Goal: Task Accomplishment & Management: Use online tool/utility

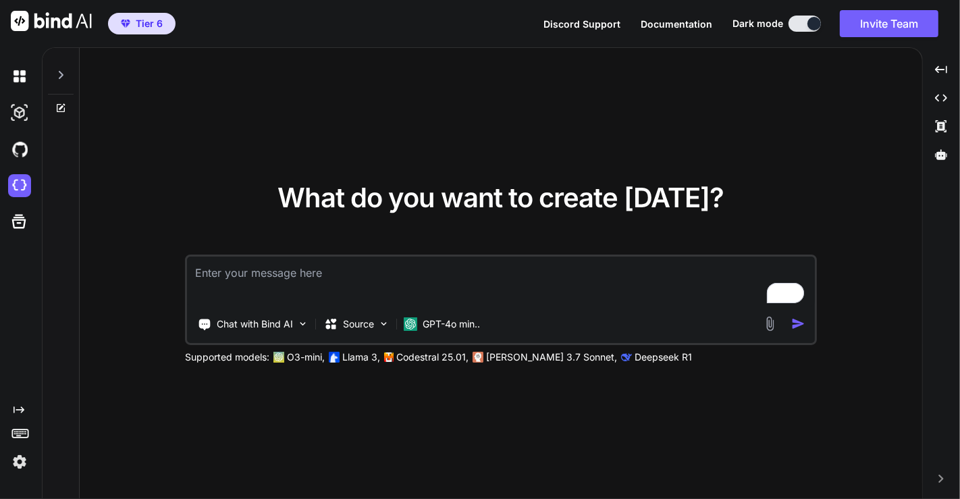
click at [22, 462] on img at bounding box center [19, 461] width 23 height 23
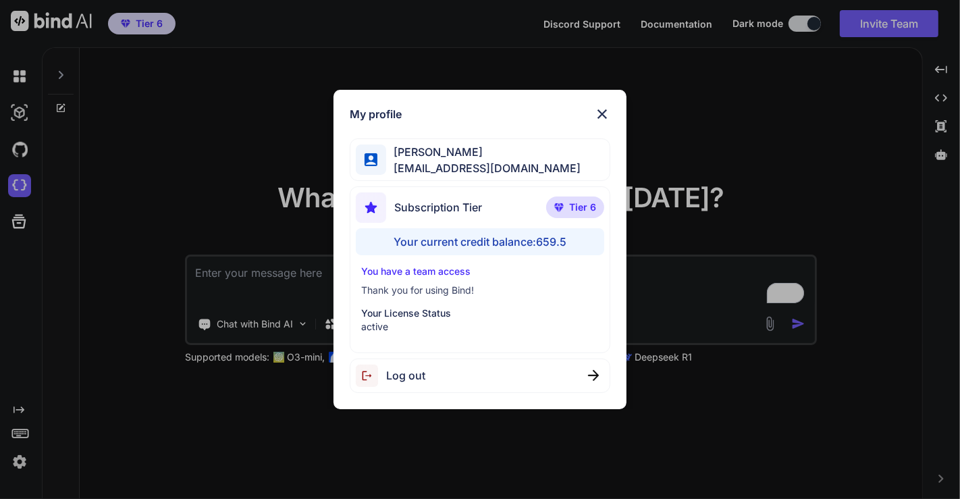
click at [454, 362] on div "Log out" at bounding box center [480, 375] width 261 height 34
click at [454, 362] on div "Logging out..." at bounding box center [480, 375] width 261 height 34
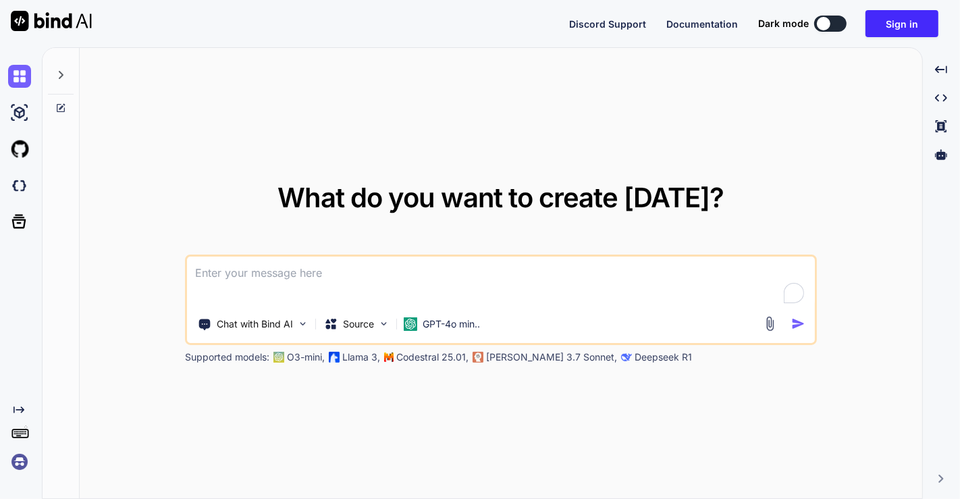
type textarea "x"
click at [21, 467] on img at bounding box center [19, 461] width 23 height 23
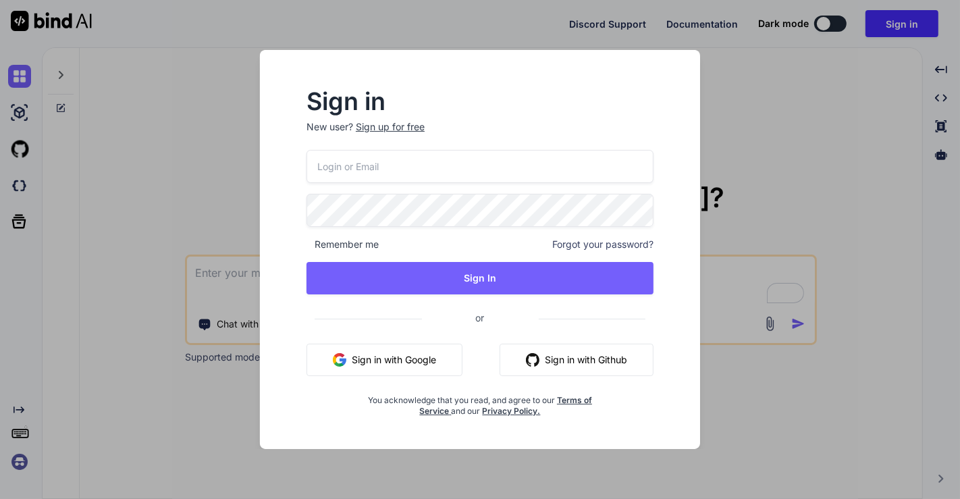
type input "app5@yopmail.com"
click at [430, 174] on input "app5@yopmail.com" at bounding box center [479, 166] width 347 height 33
paste input "fakewiseco@gmail.com"
type input "fakewiseco@gmail.com"
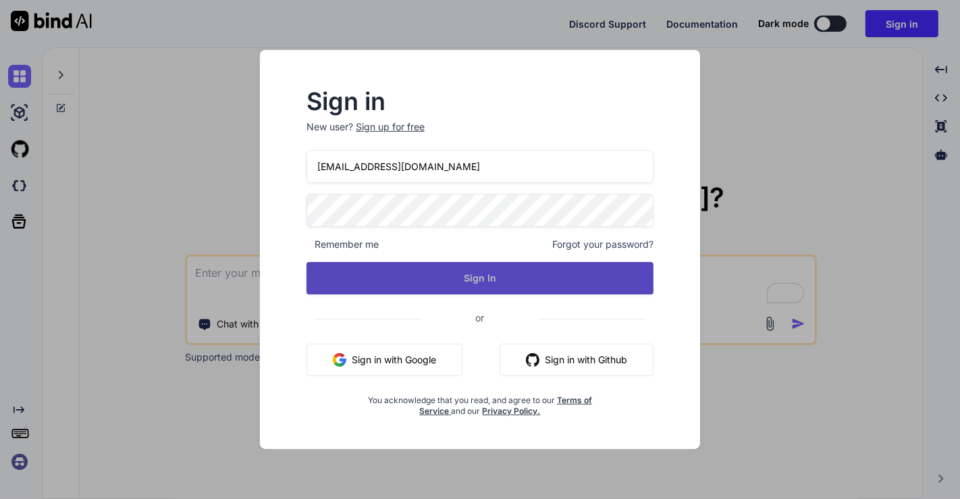
click at [416, 278] on button "Sign In" at bounding box center [479, 278] width 347 height 32
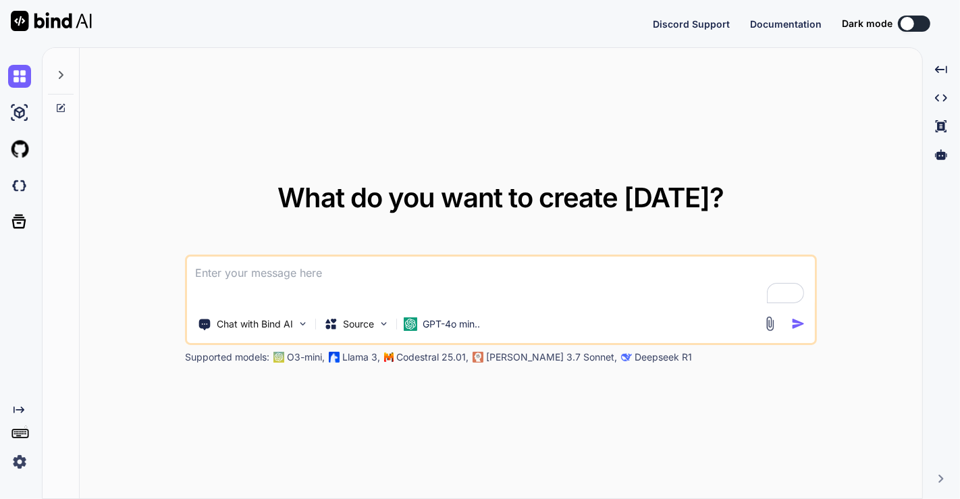
click at [12, 466] on img at bounding box center [19, 461] width 23 height 23
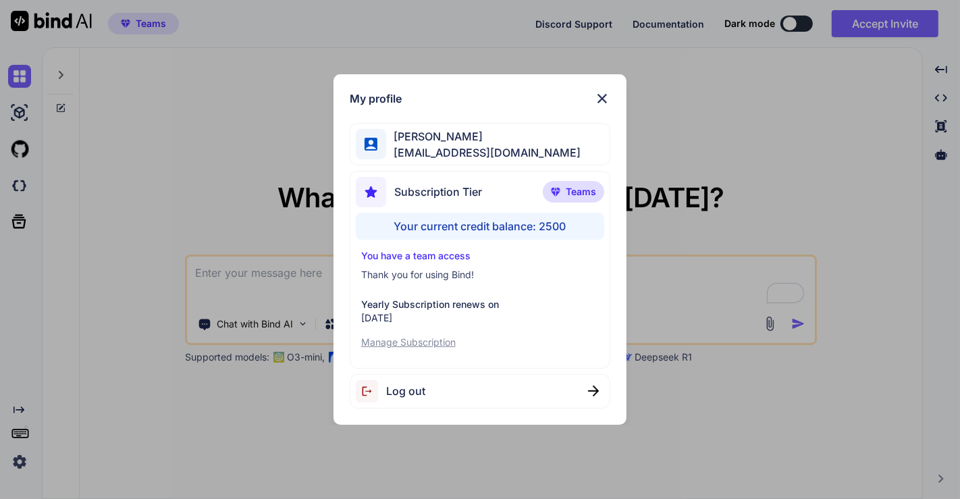
click at [136, 171] on div "My profile Tye Anderson fakewiseco@gmail.com Subscription Tier Teams Your curre…" at bounding box center [480, 249] width 960 height 499
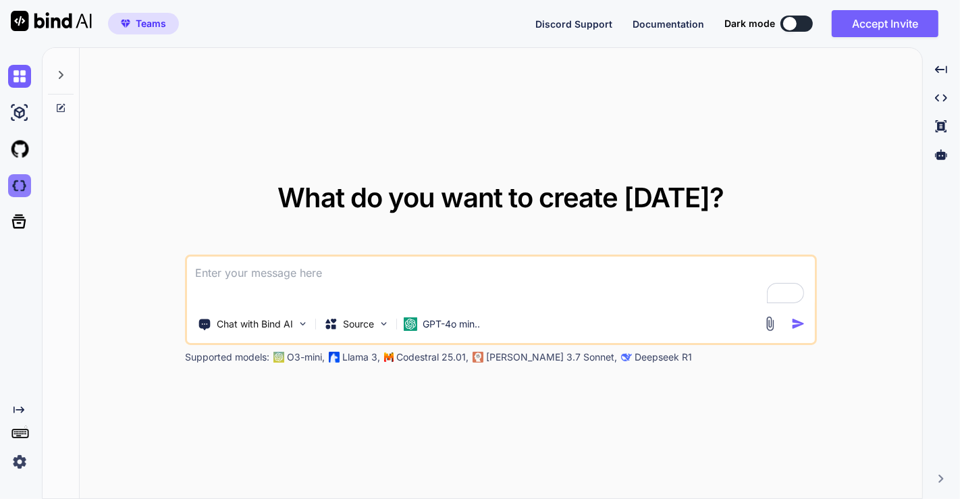
click at [20, 185] on img at bounding box center [19, 185] width 23 height 23
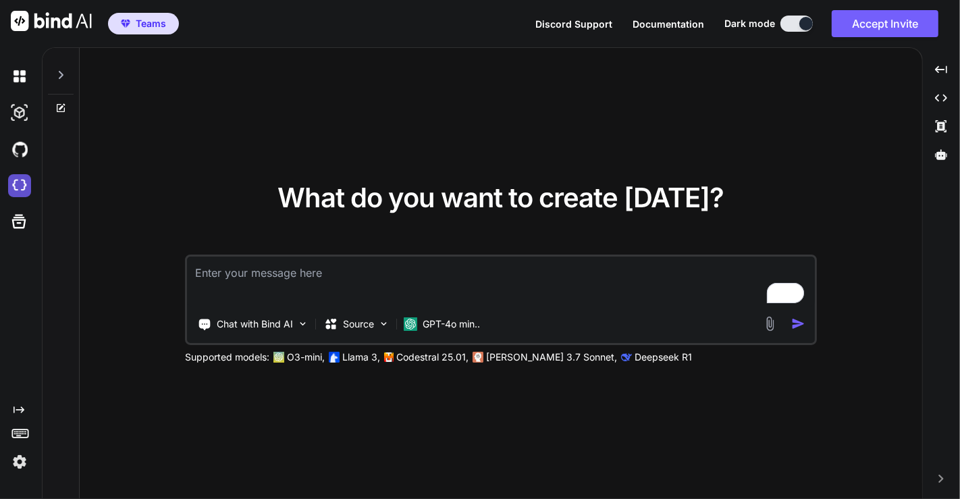
type textarea "x"
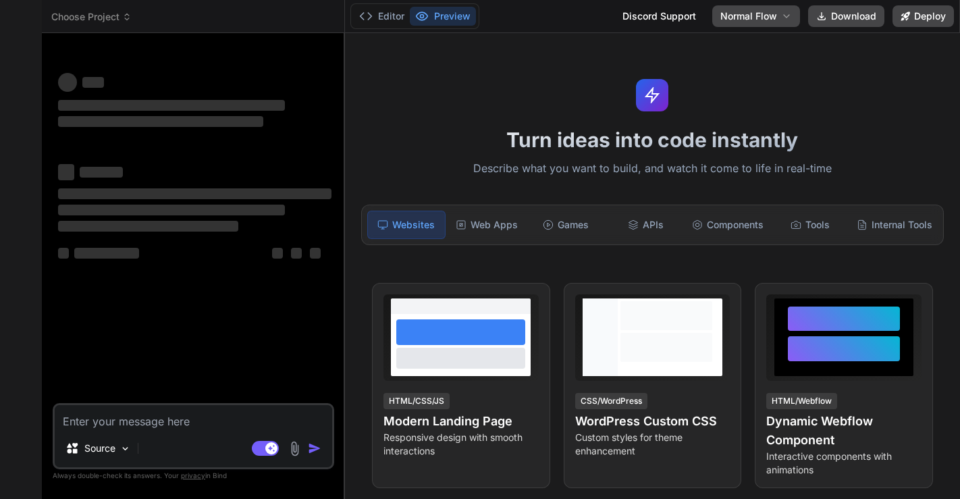
click at [104, 18] on span "Choose Project" at bounding box center [91, 16] width 80 height 13
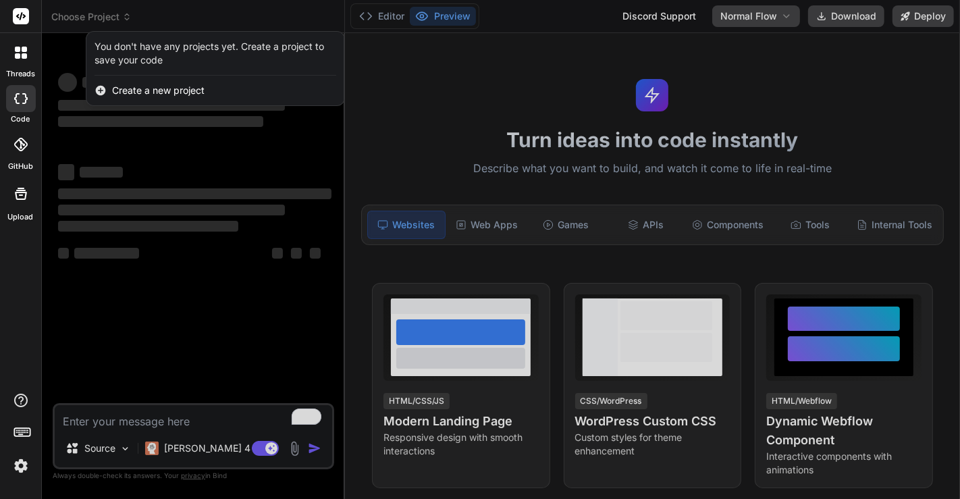
click at [124, 194] on div at bounding box center [480, 249] width 960 height 499
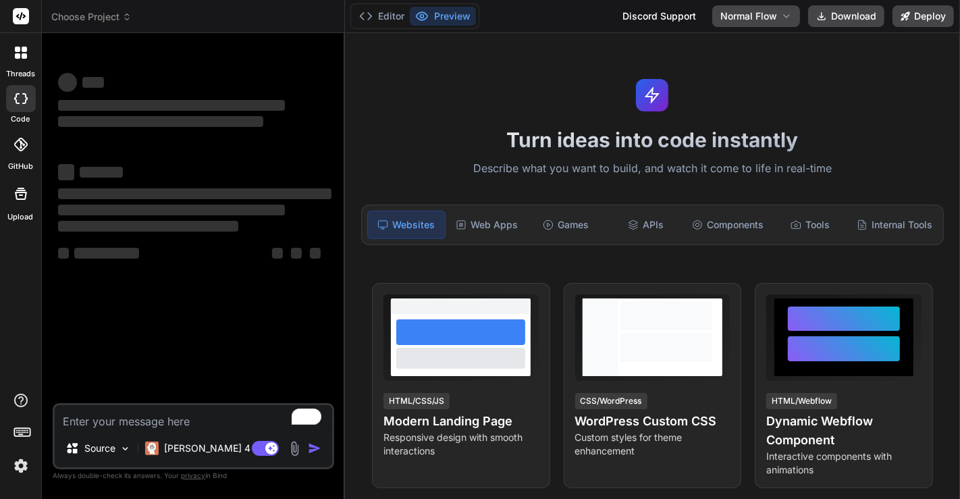
click at [24, 473] on img at bounding box center [20, 465] width 23 height 23
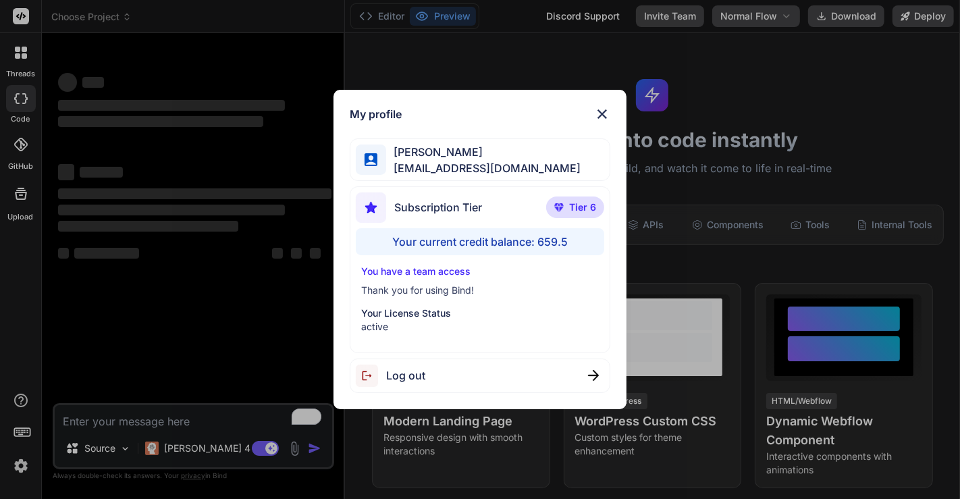
click at [147, 277] on div "My profile Tye Anderson fakewiseco@gmail.com Subscription Tier Tier 6 Your curr…" at bounding box center [480, 249] width 960 height 499
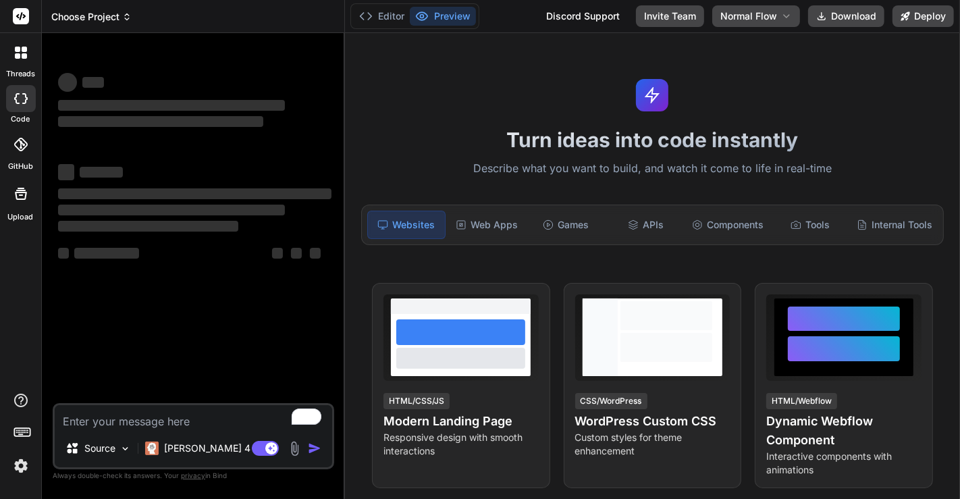
click at [84, 18] on span "Choose Project" at bounding box center [91, 16] width 80 height 13
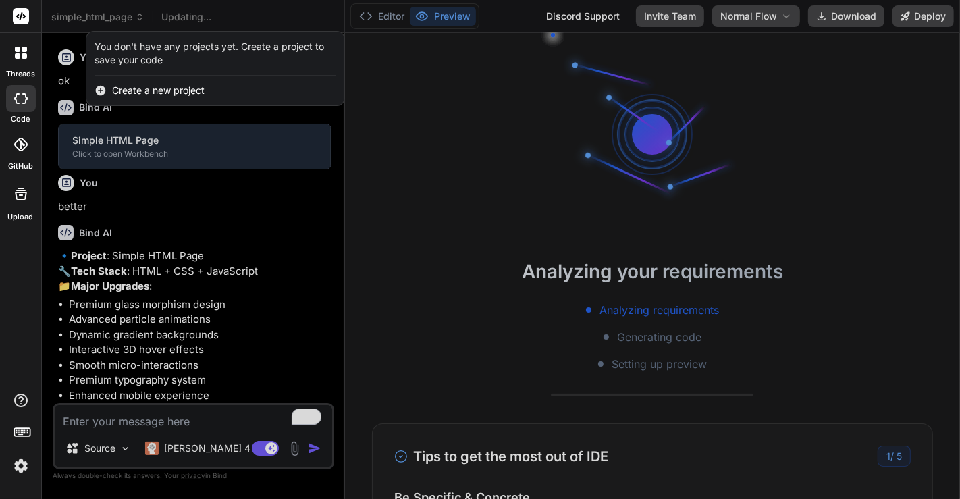
type textarea "x"
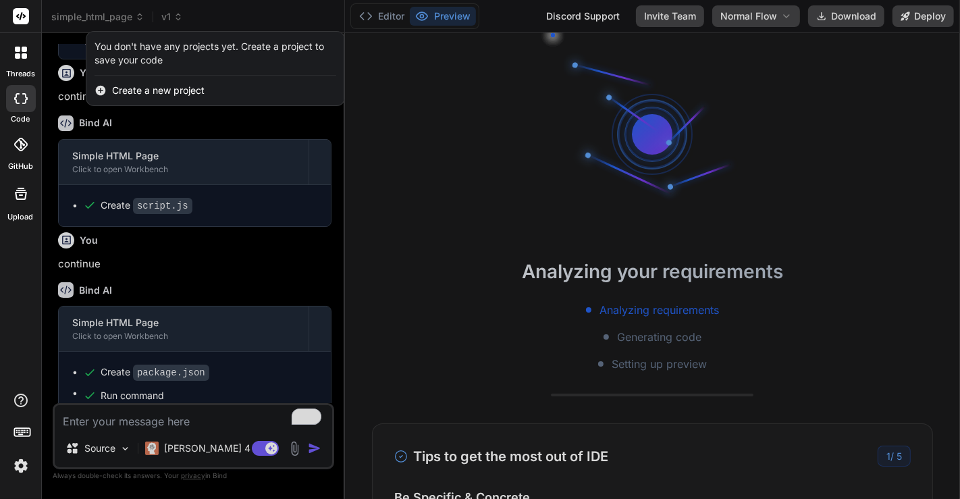
scroll to position [740, 0]
click at [84, 20] on div at bounding box center [480, 249] width 960 height 499
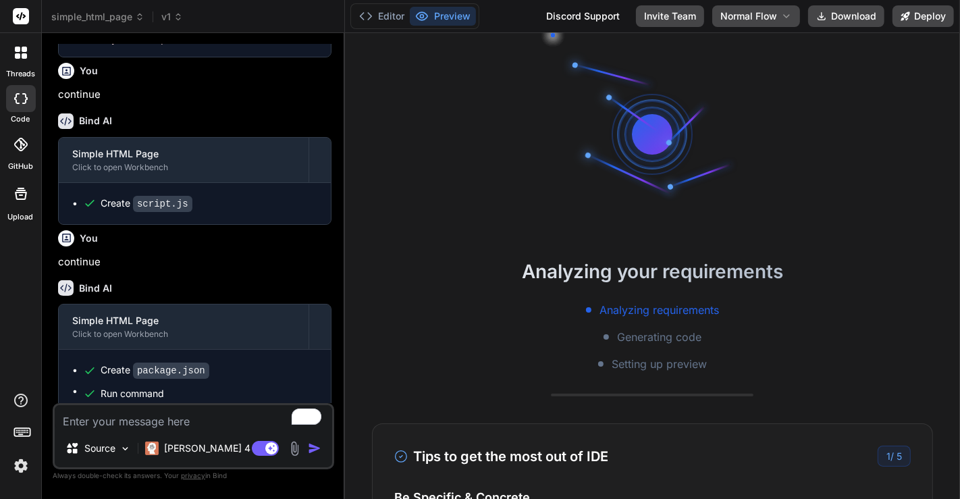
click at [84, 20] on span "simple_html_page" at bounding box center [97, 16] width 93 height 13
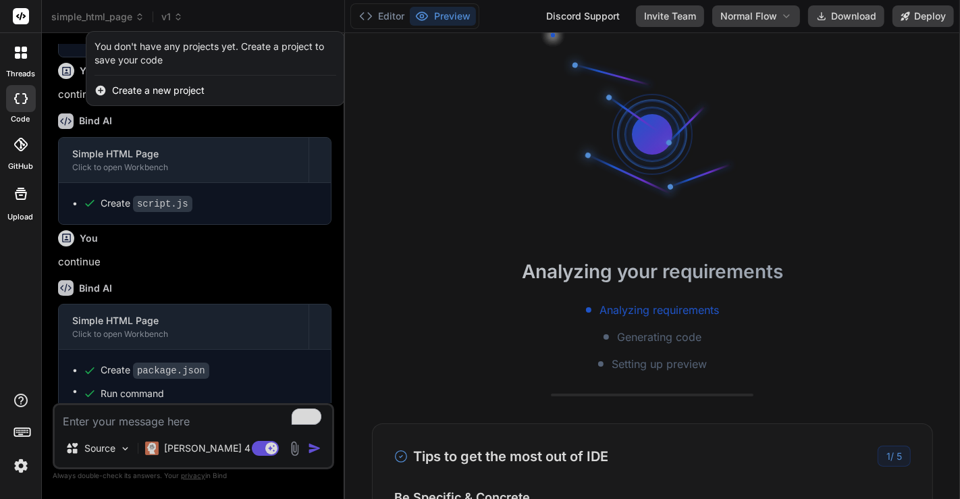
click at [84, 20] on div at bounding box center [480, 249] width 960 height 499
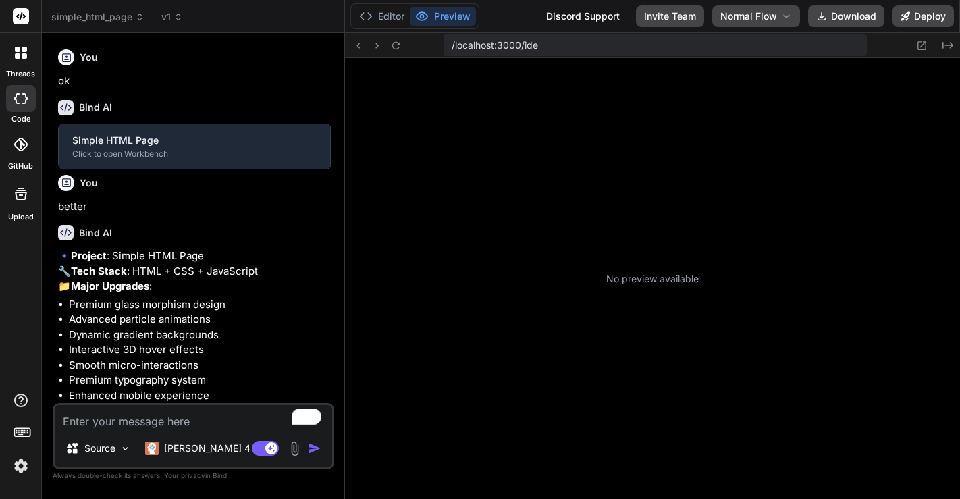
type textarea "x"
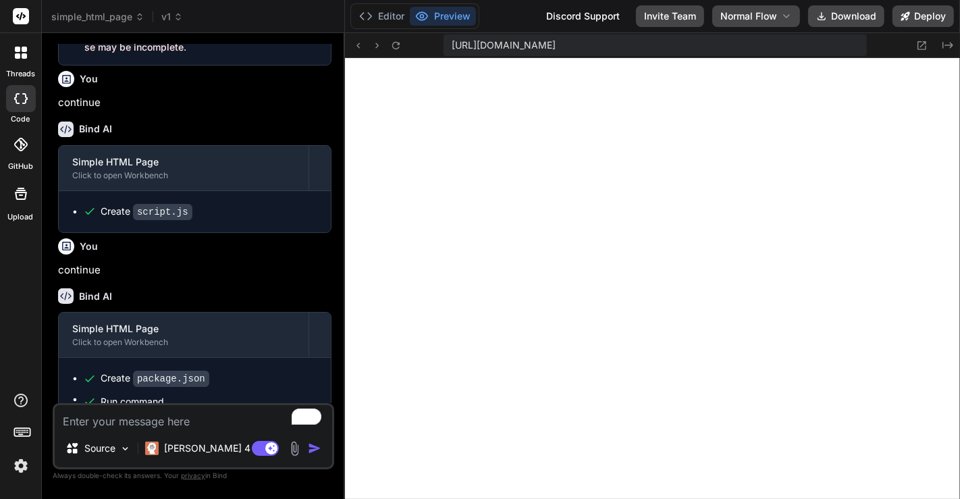
scroll to position [740, 0]
